Goal: Transaction & Acquisition: Purchase product/service

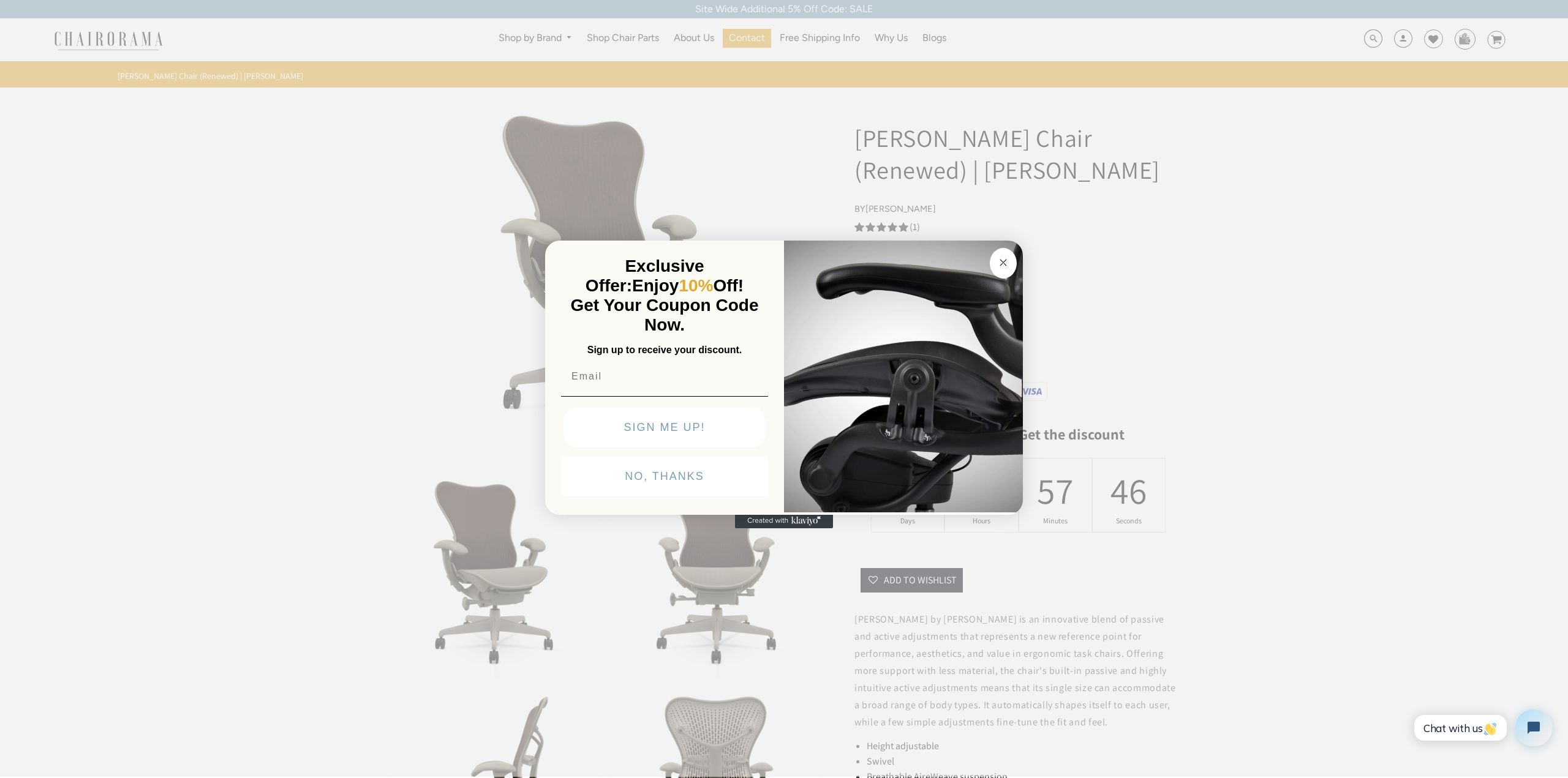
click at [1008, 258] on circle "Close dialog" at bounding box center [1003, 262] width 14 height 14
drag, startPoint x: 1009, startPoint y: 264, endPoint x: 1053, endPoint y: 290, distance: 51.1
click at [1008, 264] on circle "Close dialog" at bounding box center [1003, 262] width 14 height 14
